Goal: Transaction & Acquisition: Book appointment/travel/reservation

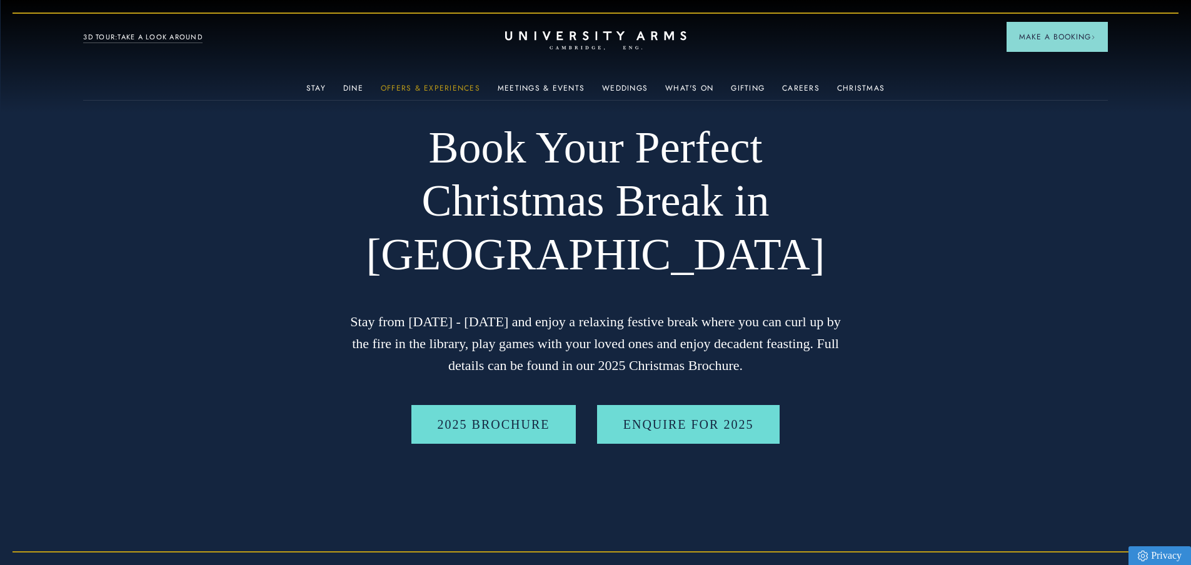
click at [406, 84] on link "Offers & Experiences" at bounding box center [430, 92] width 99 height 16
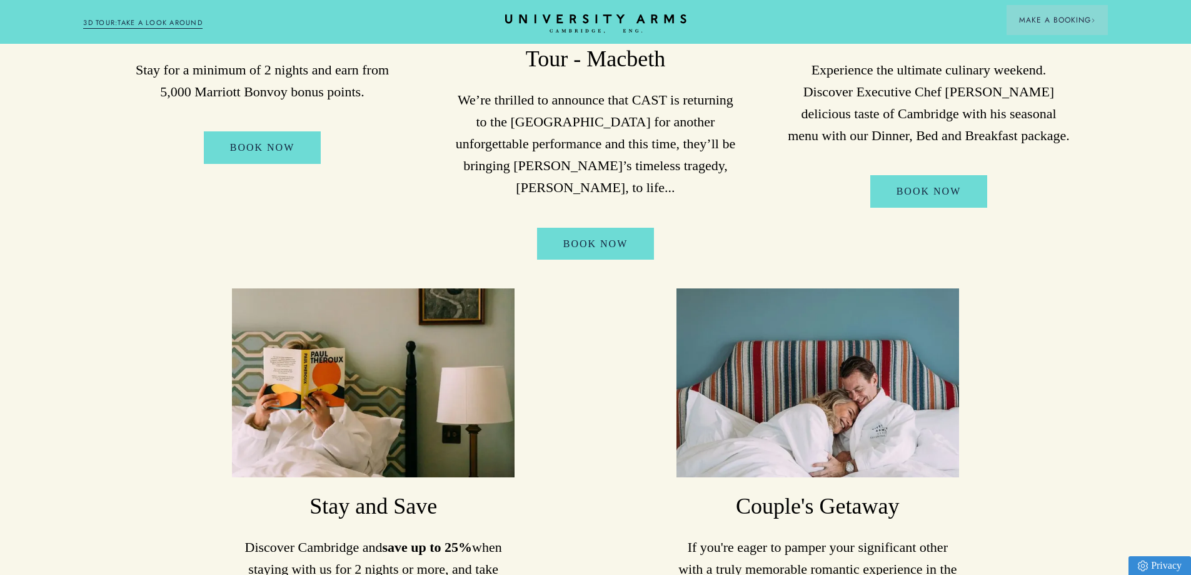
scroll to position [375, 0]
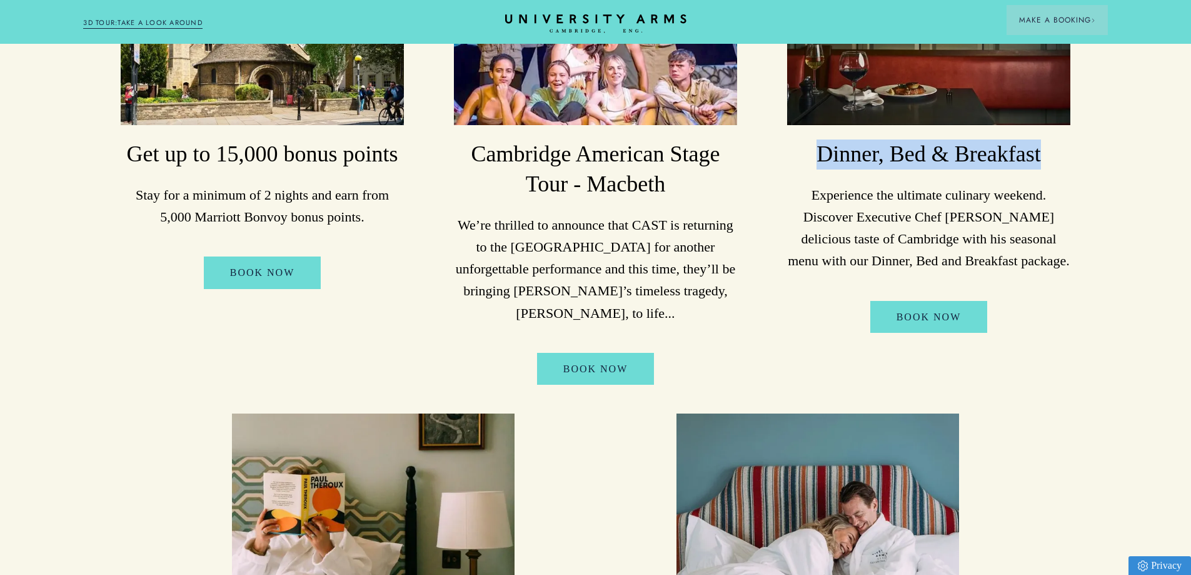
drag, startPoint x: 845, startPoint y: 144, endPoint x: 1047, endPoint y: 139, distance: 202.7
click at [1047, 139] on div "Dinner, Bed & Breakfast Experience the ultimate culinary weekend. Discover Exec…" at bounding box center [928, 160] width 283 height 448
copy h3 "Dinner, Bed & Breakfast"
click at [936, 201] on p "Experience the ultimate culinary weekend. Discover Executive Chef [PERSON_NAME]…" at bounding box center [928, 228] width 283 height 88
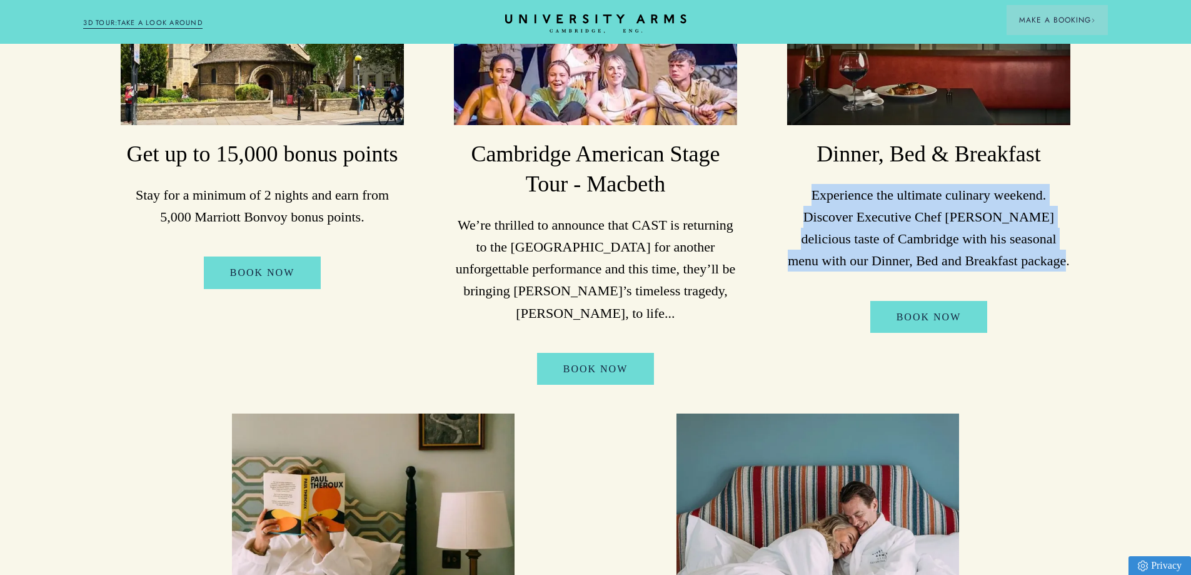
drag, startPoint x: 777, startPoint y: 191, endPoint x: 1085, endPoint y: 263, distance: 317.0
click at [1085, 263] on ul "Get up to 15,000 bonus points Stay for a minimum of 2 nights and earn from 5,00…" at bounding box center [595, 387] width 1021 height 902
copy p "Experience the ultimate culinary weekend. Discover Executive Chef [PERSON_NAME]…"
click at [1025, 244] on p "Experience the ultimate culinary weekend. Discover Executive Chef [PERSON_NAME]…" at bounding box center [928, 228] width 283 height 88
drag, startPoint x: 1049, startPoint y: 259, endPoint x: 780, endPoint y: 178, distance: 281.1
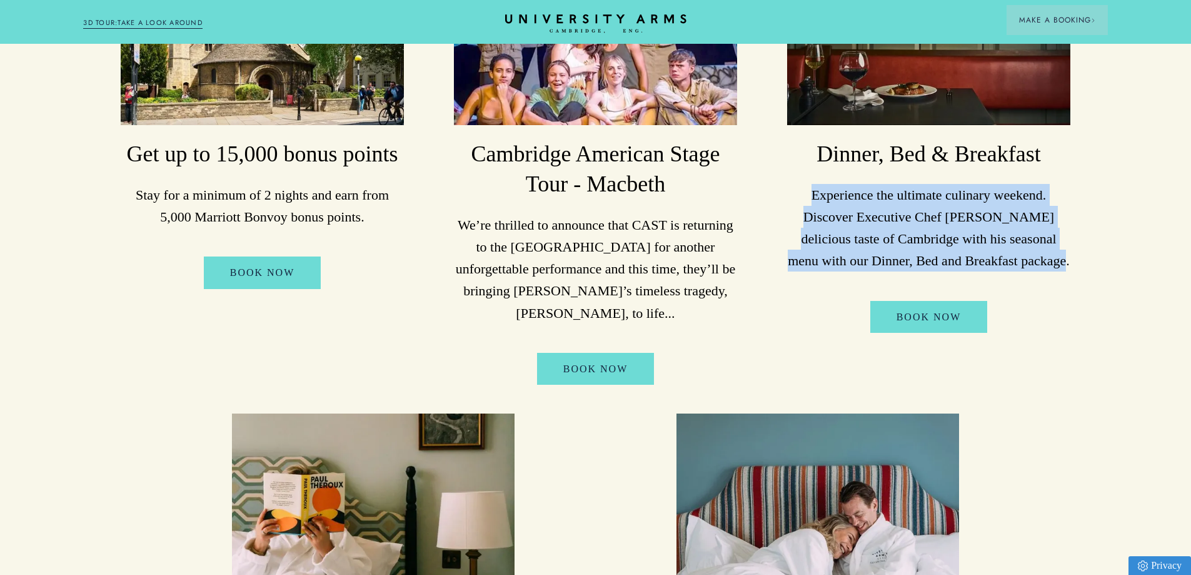
click at [780, 178] on li "Dinner, Bed & Breakfast Experience the ultimate culinary weekend. Discover Exec…" at bounding box center [928, 160] width 311 height 448
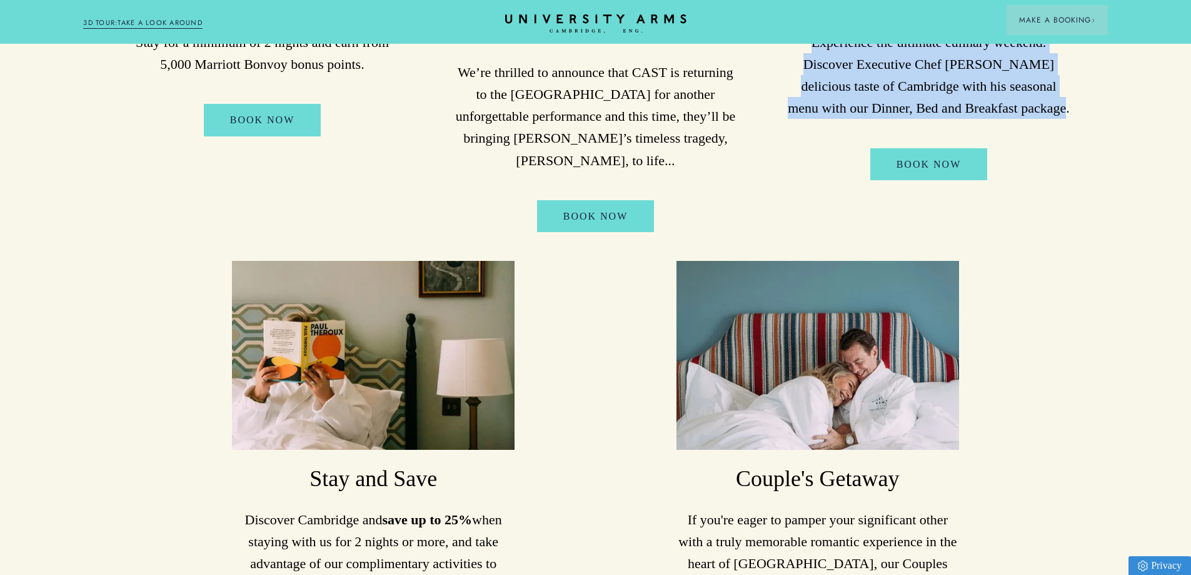
scroll to position [625, 0]
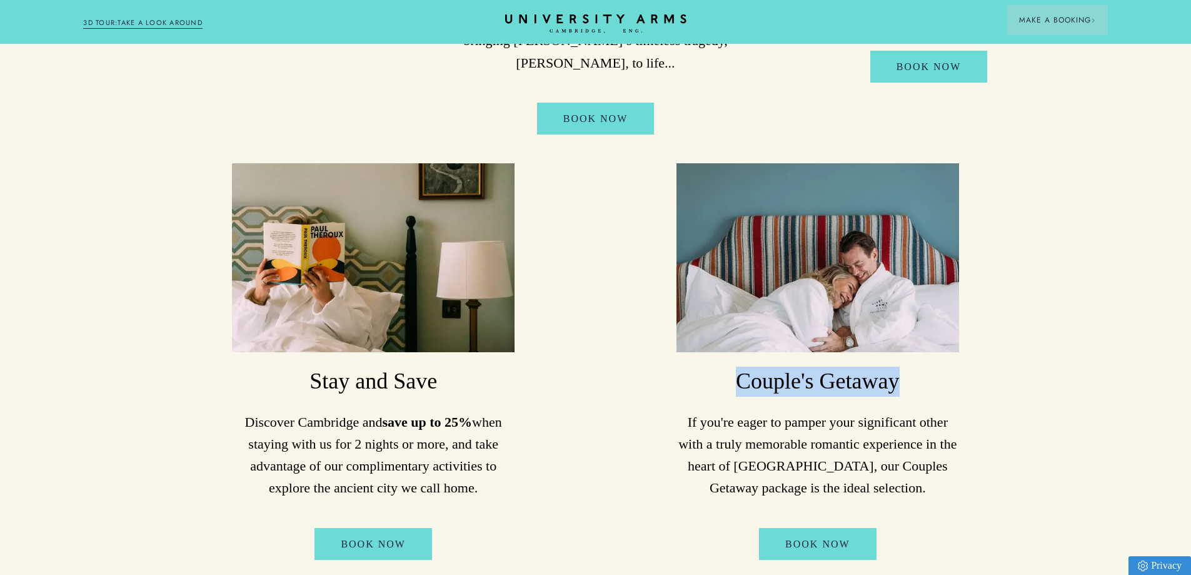
drag, startPoint x: 730, startPoint y: 383, endPoint x: 909, endPoint y: 384, distance: 178.2
click at [909, 384] on h3 "Couple's Getaway" at bounding box center [818, 381] width 283 height 30
copy h3 "Couple's Getaway"
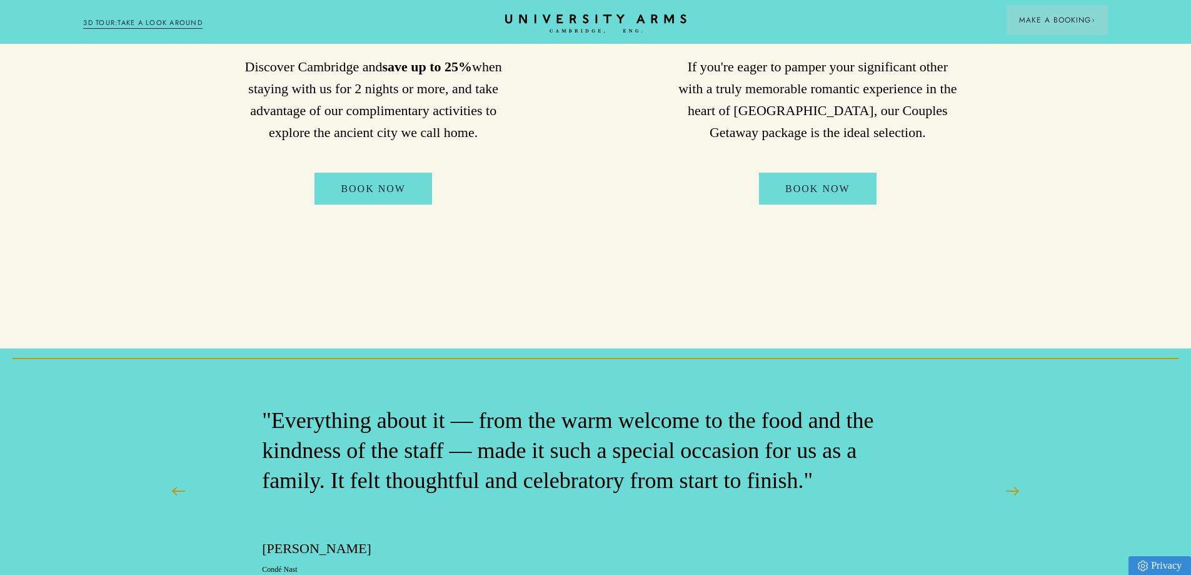
scroll to position [875, 0]
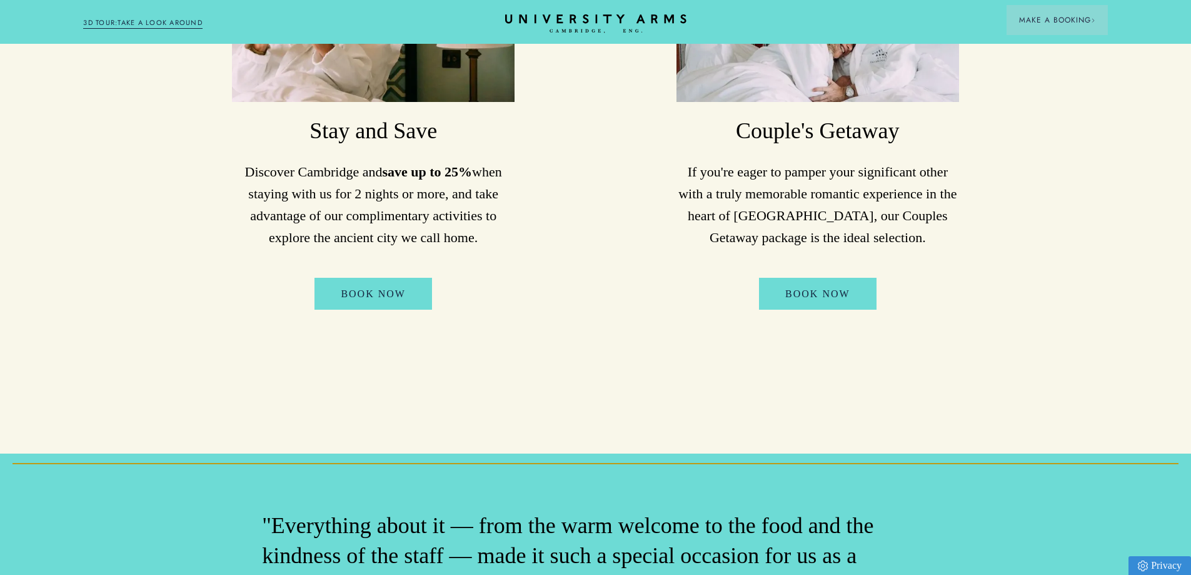
click at [956, 246] on p "If you're eager to pamper your significant other with a truly memorable romanti…" at bounding box center [818, 205] width 283 height 88
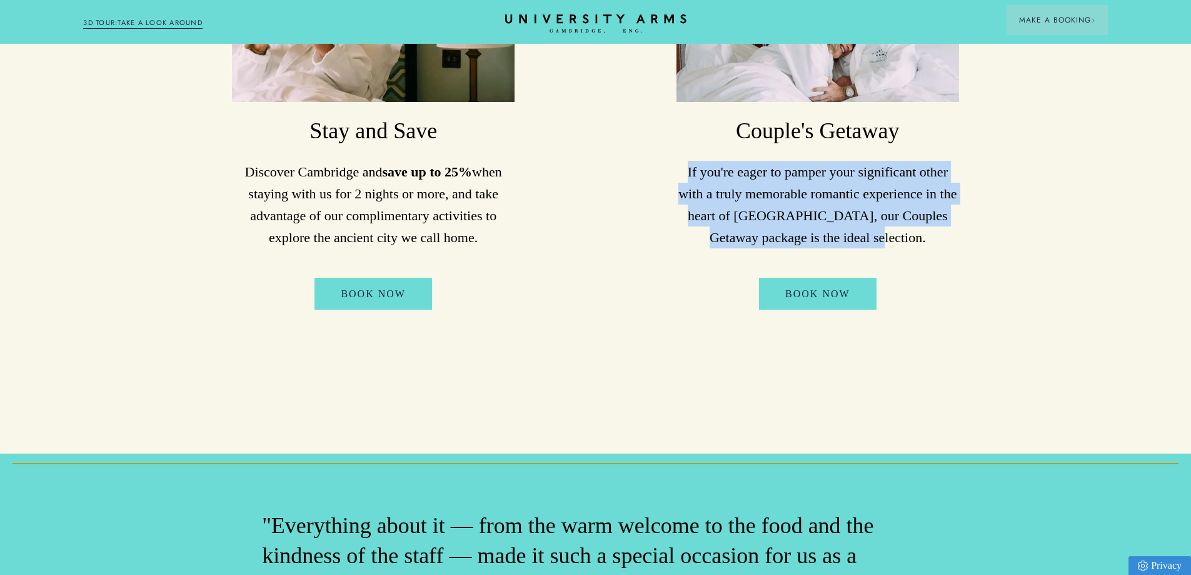
drag, startPoint x: 940, startPoint y: 241, endPoint x: 674, endPoint y: 160, distance: 277.7
click at [674, 160] on li "Couple's Getaway If you're eager to pamper your significant other with a truly …" at bounding box center [817, 111] width 311 height 396
copy p "If you're eager to pamper your significant other with a truly memorable romanti…"
click at [850, 281] on link "Book Now" at bounding box center [818, 294] width 118 height 33
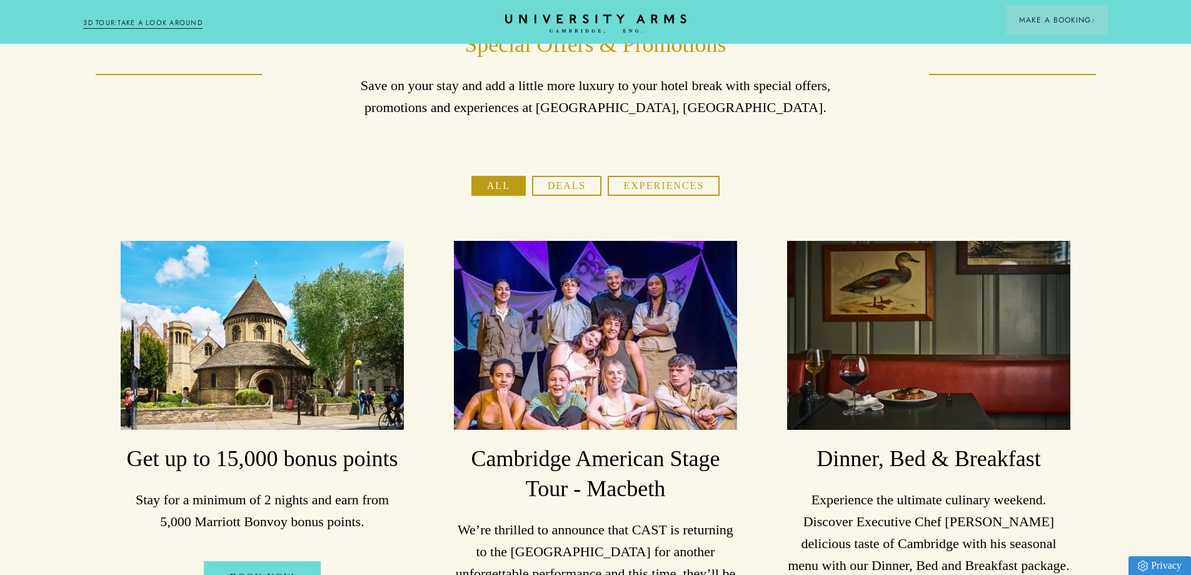
scroll to position [0, 0]
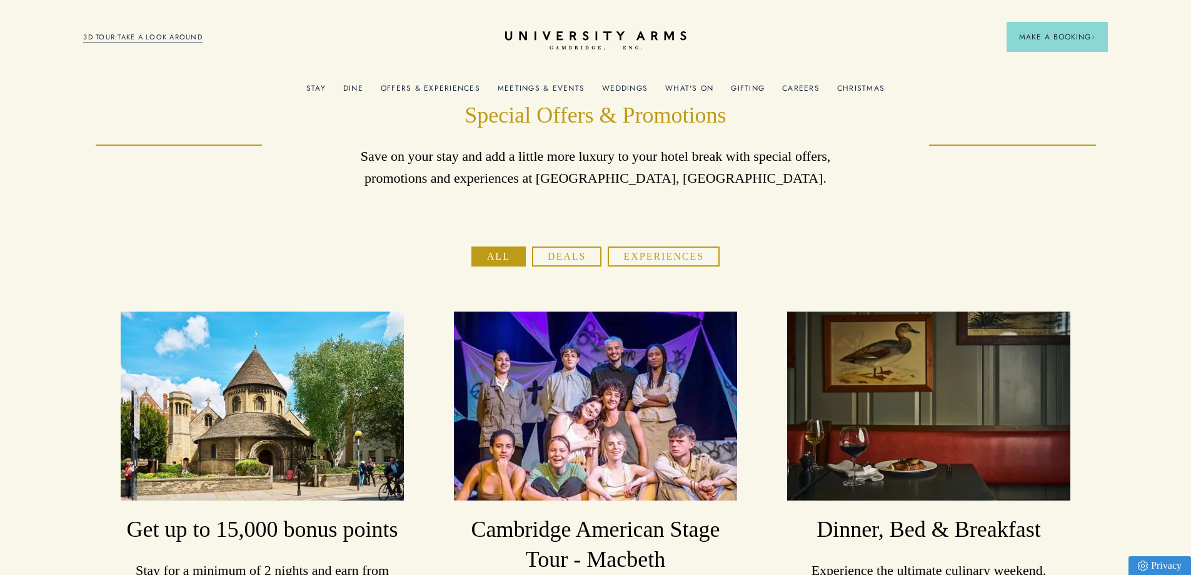
click at [737, 91] on link "Gifting" at bounding box center [748, 92] width 34 height 16
